Goal: Communication & Community: Connect with others

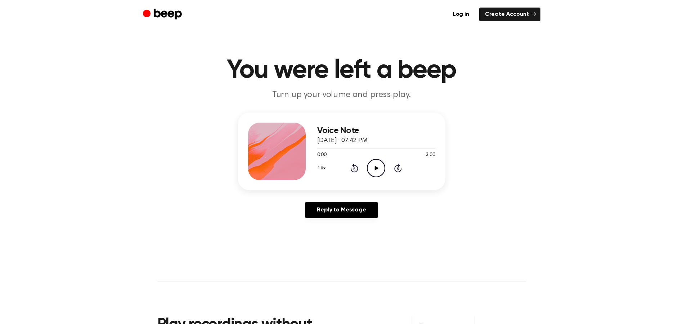
click at [384, 165] on icon "Play Audio" at bounding box center [376, 168] width 18 height 18
click at [500, 108] on main "You were left a beep Turn up your volume and press play. Voice Note August 11, …" at bounding box center [341, 222] width 683 height 444
click at [382, 171] on icon "Pause Audio" at bounding box center [376, 168] width 18 height 18
click at [468, 14] on link "Log in" at bounding box center [461, 15] width 28 height 14
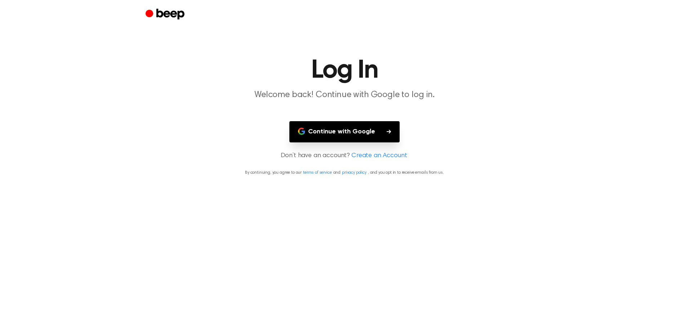
click at [350, 130] on button "Continue with Google" at bounding box center [344, 131] width 110 height 21
